Goal: Navigation & Orientation: Find specific page/section

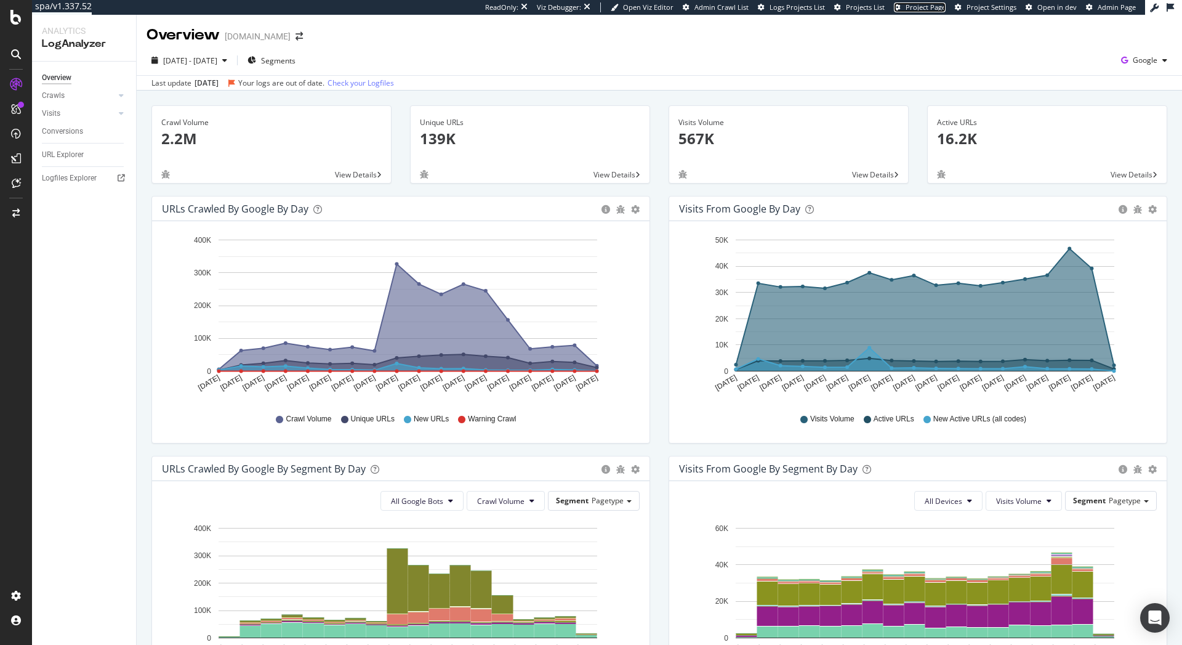
click at [941, 8] on span "Project Page" at bounding box center [926, 6] width 40 height 9
click at [59, 181] on div "Logfiles Explorer" at bounding box center [69, 178] width 55 height 13
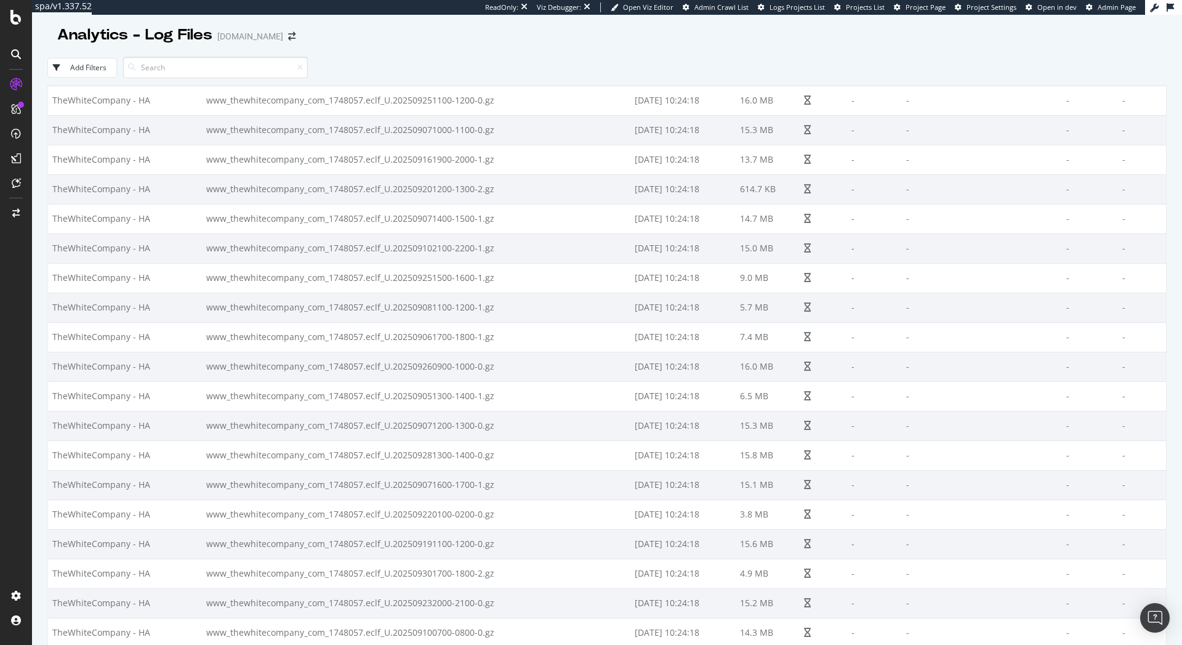
scroll to position [18376, 0]
